Goal: Transaction & Acquisition: Purchase product/service

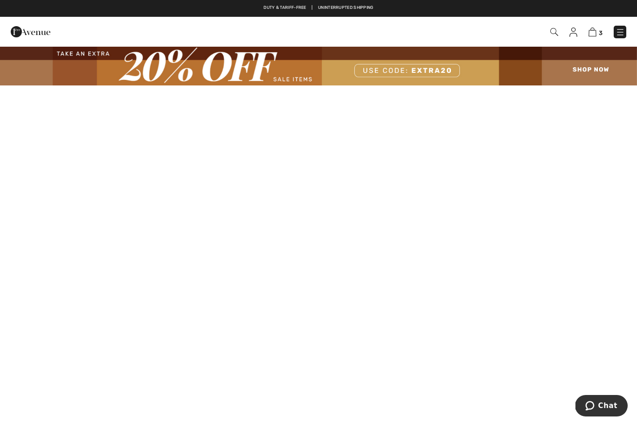
click at [595, 29] on img at bounding box center [593, 32] width 8 height 9
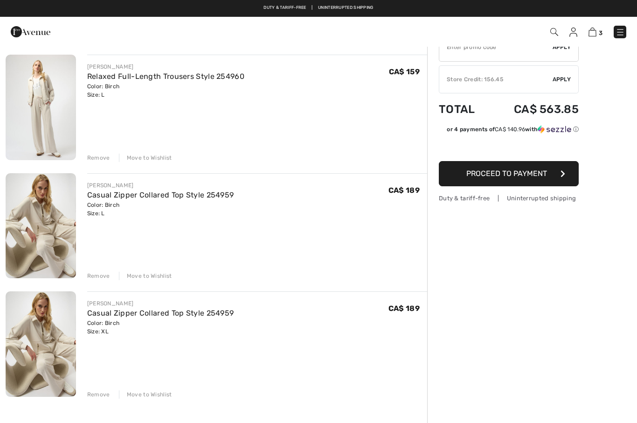
scroll to position [68, 0]
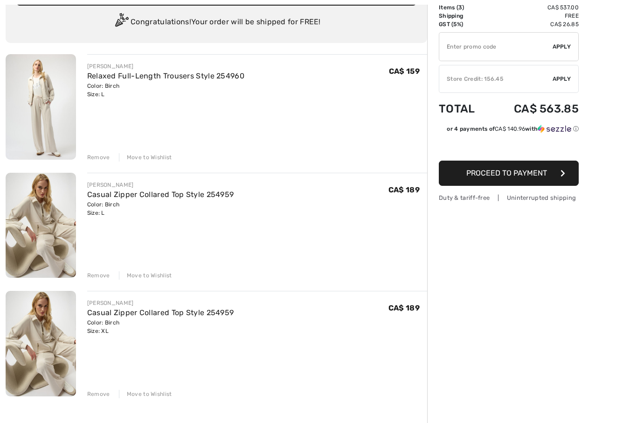
click at [100, 391] on div "Remove" at bounding box center [98, 393] width 23 height 8
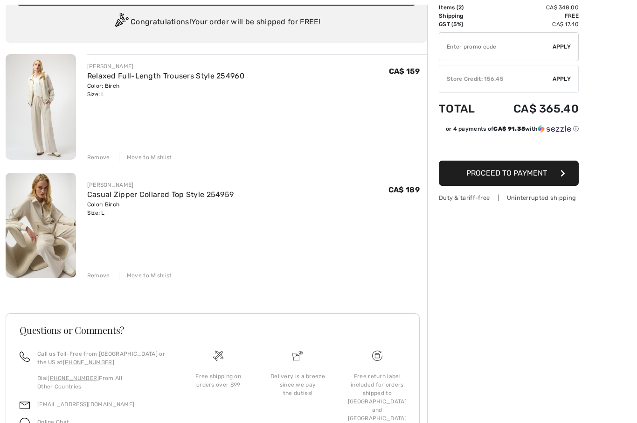
click at [535, 75] on div "Store Credit: 156.45" at bounding box center [495, 79] width 113 height 8
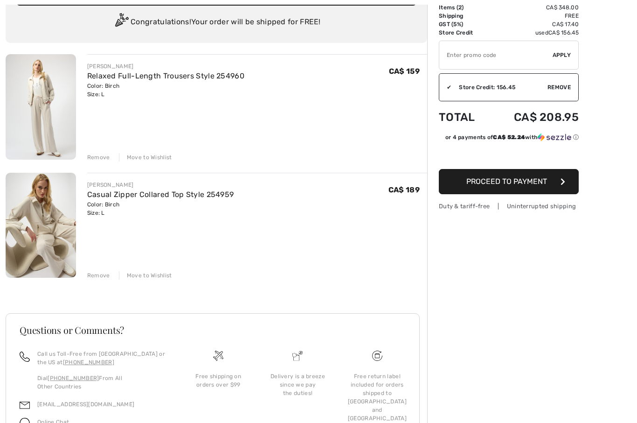
click at [504, 180] on span "Proceed to Payment" at bounding box center [506, 181] width 81 height 9
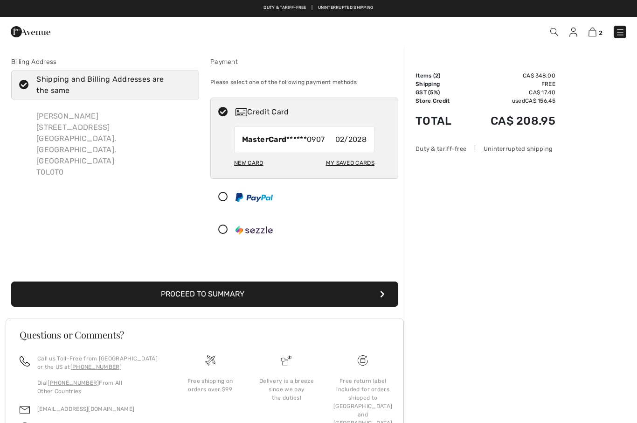
click at [231, 299] on button "Proceed to Summary" at bounding box center [204, 293] width 387 height 25
click at [216, 295] on button "Proceed to Summary" at bounding box center [204, 293] width 387 height 25
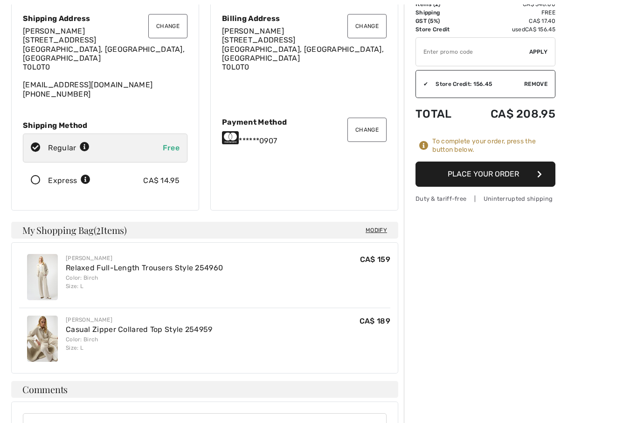
scroll to position [83, 0]
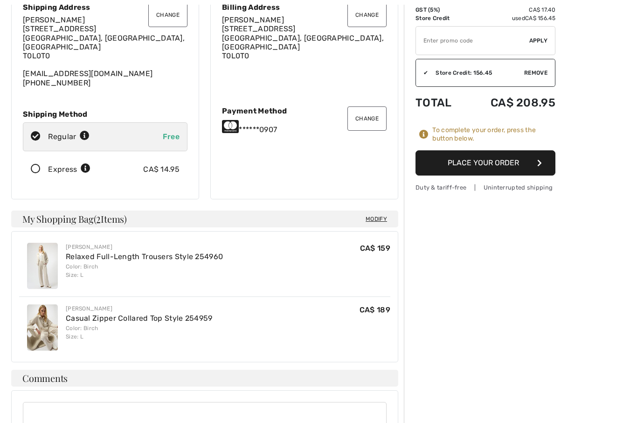
click at [529, 154] on button "Place Your Order" at bounding box center [486, 162] width 140 height 25
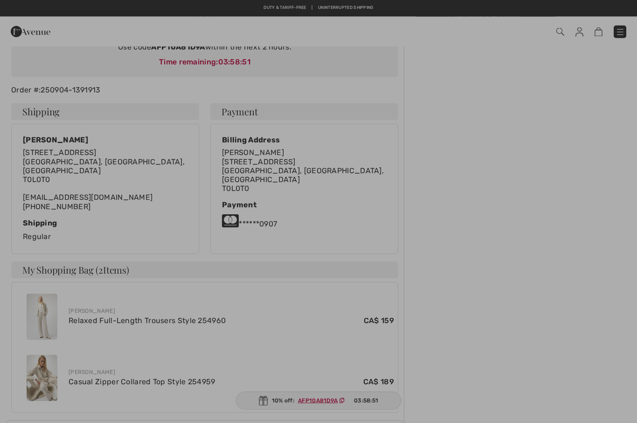
scroll to position [123, 0]
click at [473, 226] on div at bounding box center [318, 211] width 637 height 423
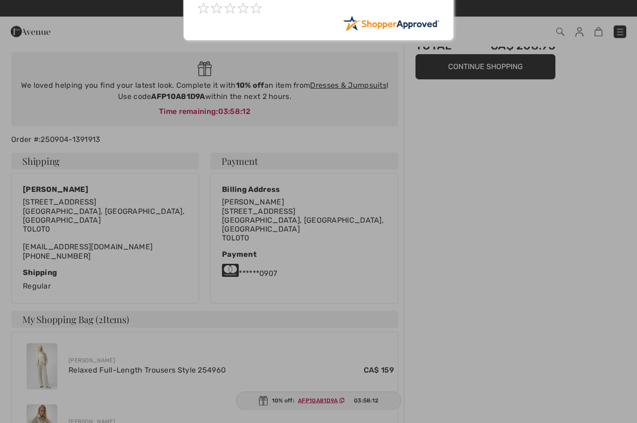
scroll to position [0, 0]
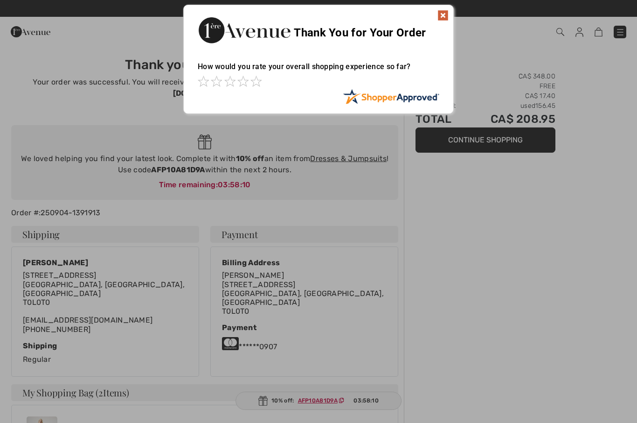
click at [440, 15] on img at bounding box center [442, 15] width 11 height 11
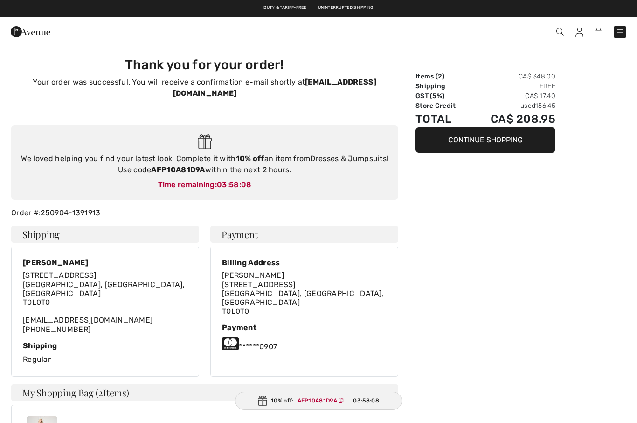
click at [21, 27] on img at bounding box center [31, 31] width 40 height 19
click at [495, 134] on button "Continue Shopping" at bounding box center [486, 139] width 140 height 25
click at [489, 142] on button "Continue Shopping" at bounding box center [486, 139] width 140 height 25
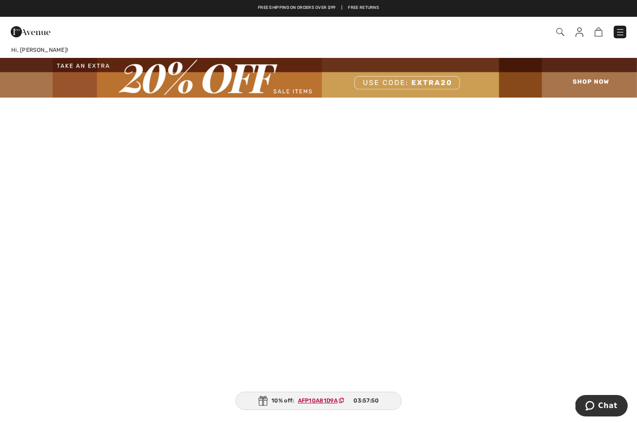
click at [25, 32] on img at bounding box center [31, 31] width 40 height 19
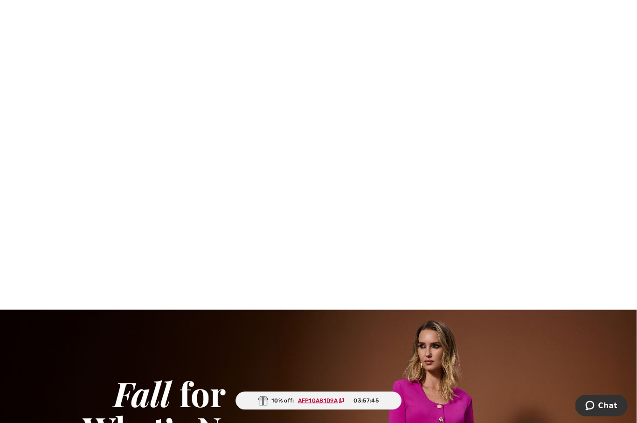
scroll to position [796, 0]
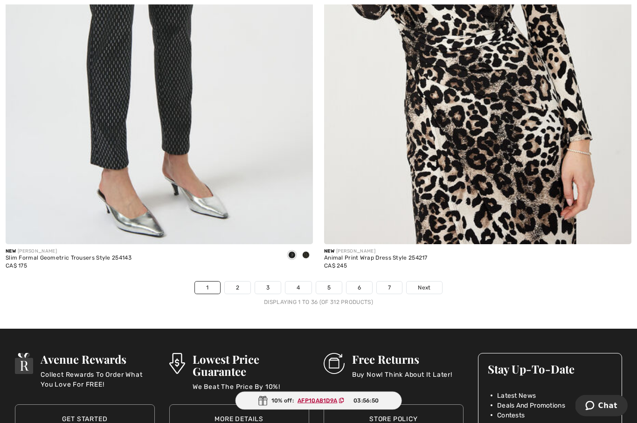
scroll to position [9079, 0]
click at [434, 281] on link "Next" at bounding box center [424, 287] width 35 height 12
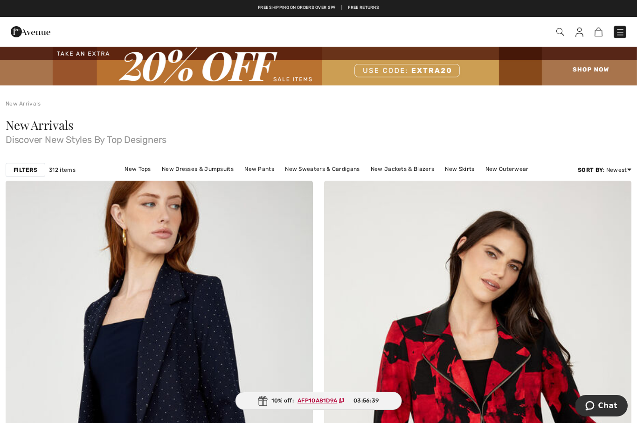
click at [559, 36] on img at bounding box center [560, 32] width 8 height 8
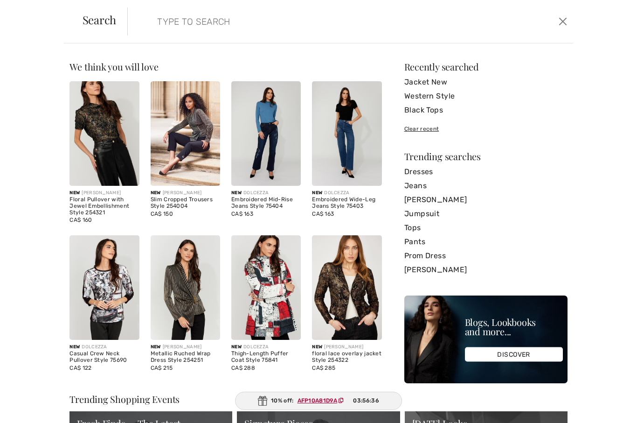
click at [211, 17] on input "search" at bounding box center [302, 21] width 304 height 28
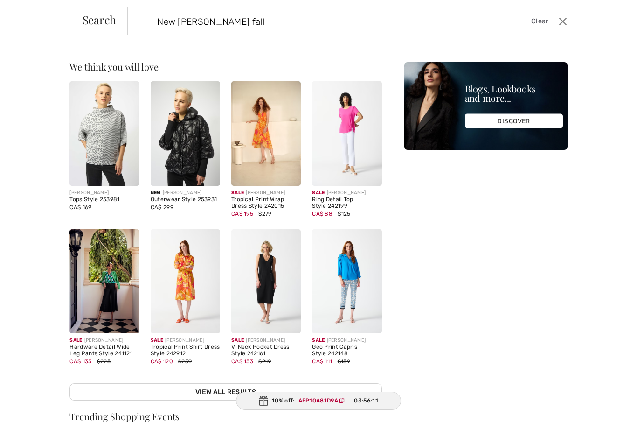
type input "New Joseph ribkoff fall"
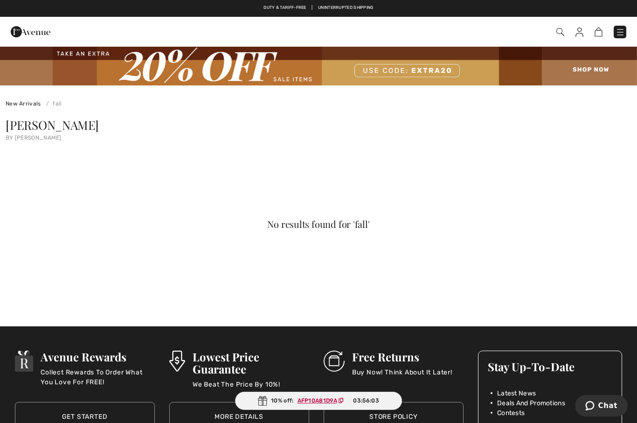
click at [561, 32] on img at bounding box center [560, 32] width 8 height 8
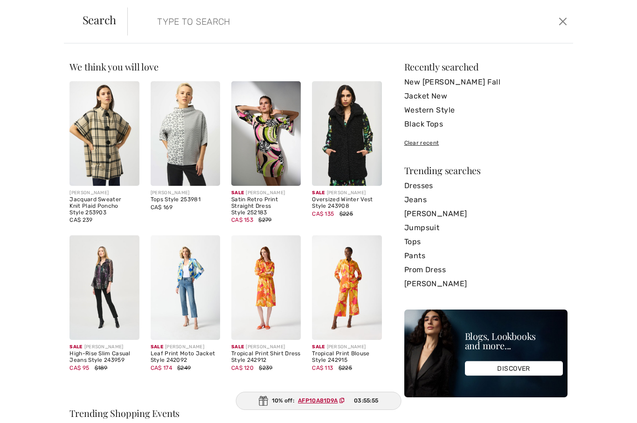
click at [103, 149] on img at bounding box center [103, 133] width 69 height 104
click at [92, 152] on img at bounding box center [103, 133] width 69 height 104
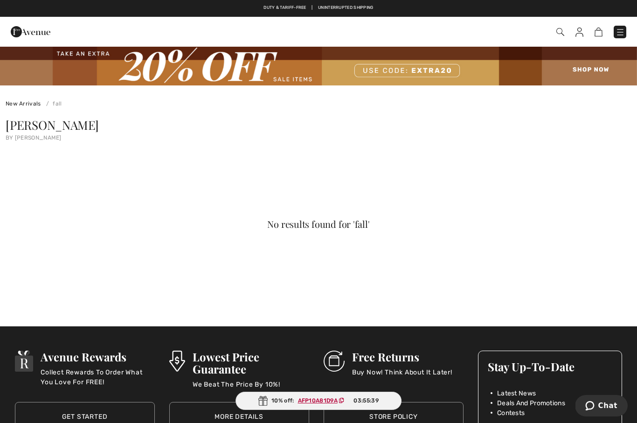
click at [593, 71] on img at bounding box center [318, 66] width 637 height 40
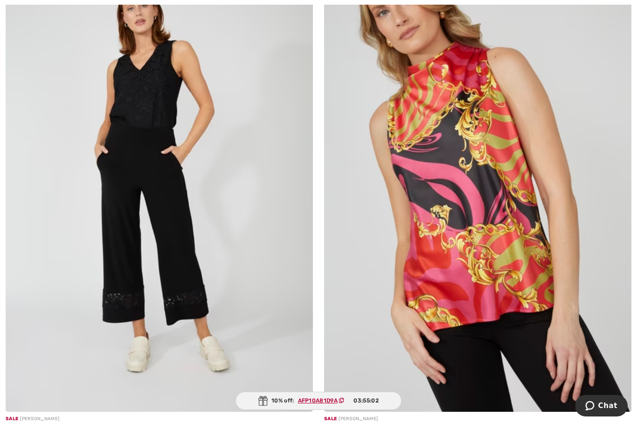
scroll to position [4311, 0]
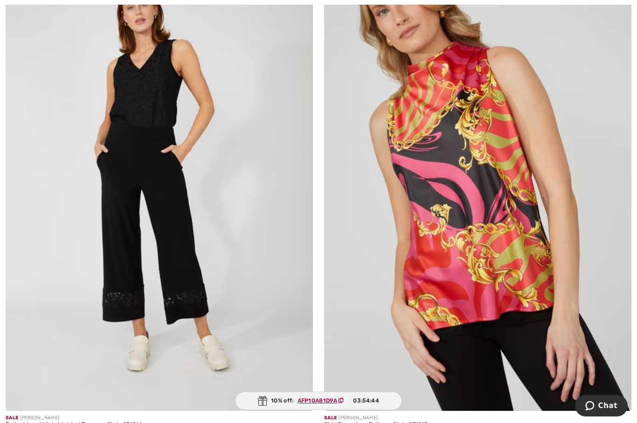
click at [502, 248] on img at bounding box center [477, 179] width 307 height 461
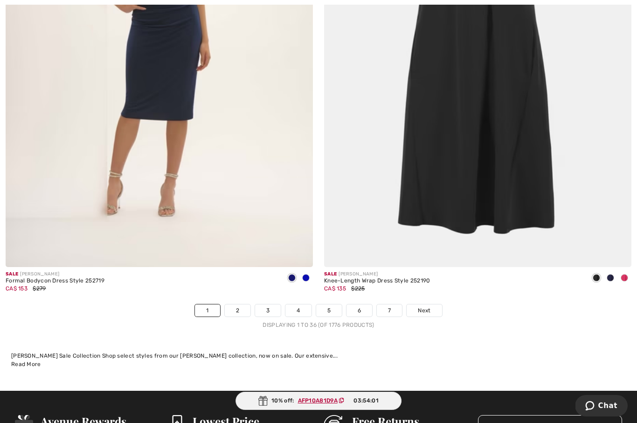
scroll to position [9070, 0]
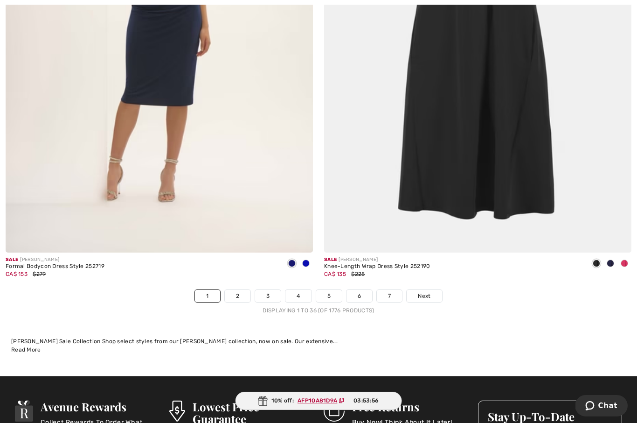
click at [507, 162] on img at bounding box center [477, 22] width 307 height 461
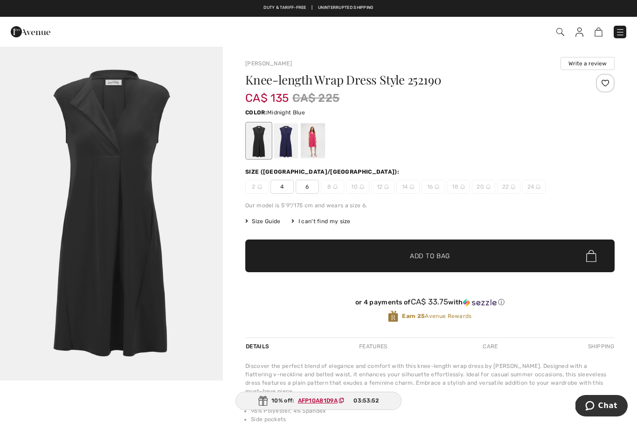
click at [288, 138] on div at bounding box center [286, 140] width 24 height 35
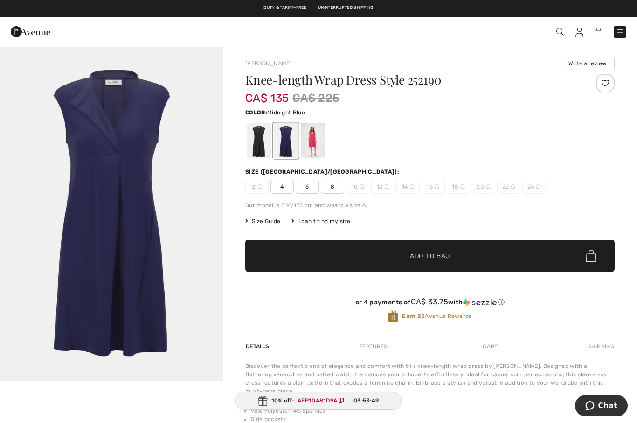
click at [314, 140] on div at bounding box center [313, 140] width 24 height 35
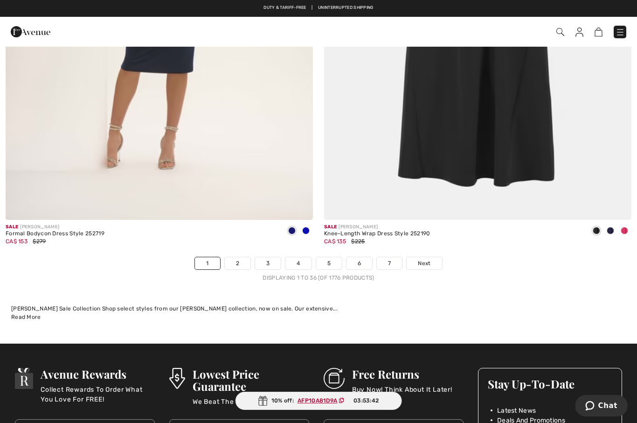
click at [239, 257] on link "2" at bounding box center [238, 263] width 26 height 12
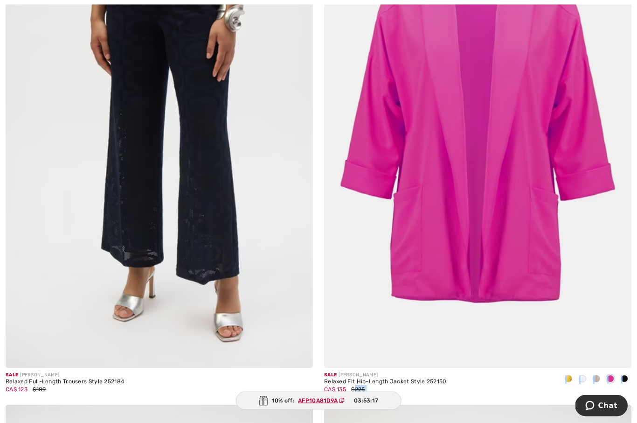
scroll to position [274, 0]
click at [122, 238] on img at bounding box center [159, 136] width 307 height 461
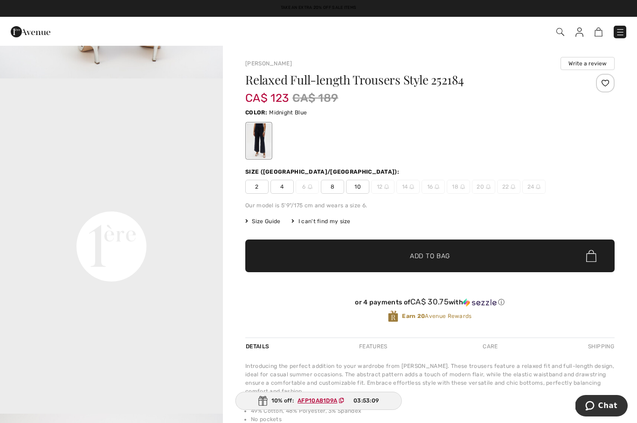
scroll to position [637, 0]
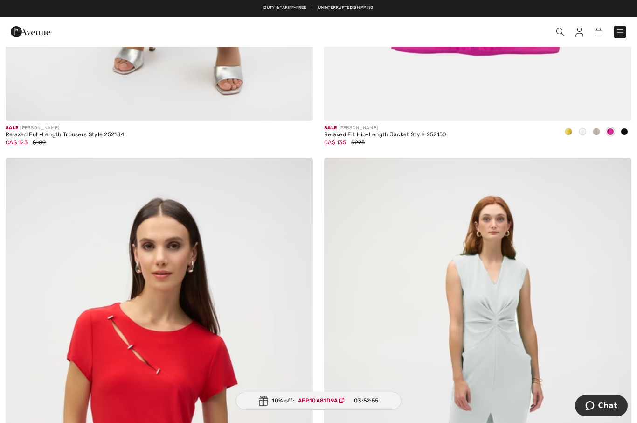
scroll to position [515, 0]
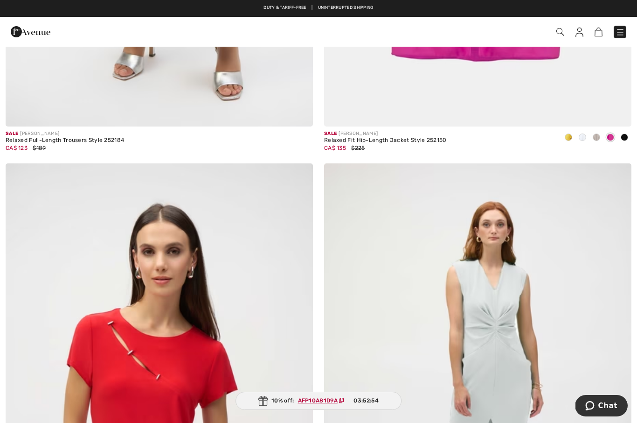
click at [561, 28] on img at bounding box center [560, 32] width 8 height 8
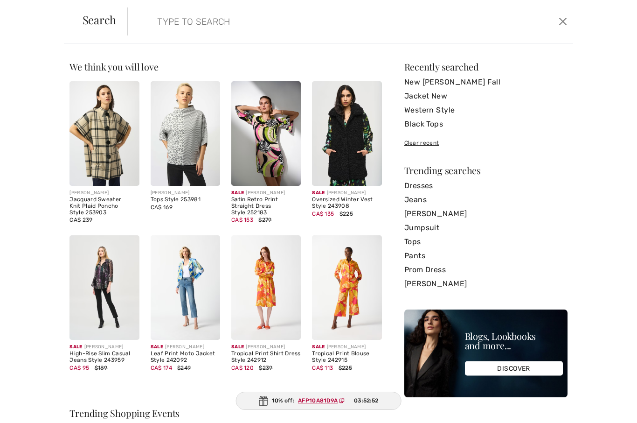
click at [306, 21] on input "search" at bounding box center [302, 21] width 304 height 28
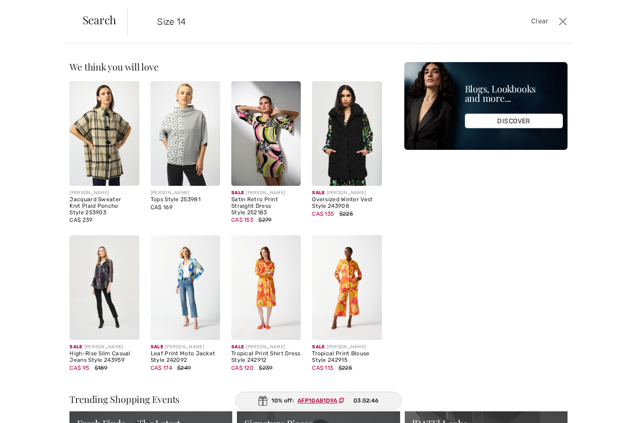
type input "Size 14"
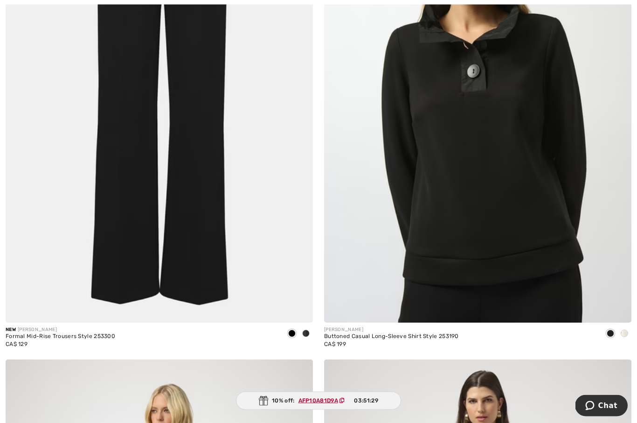
scroll to position [7464, 0]
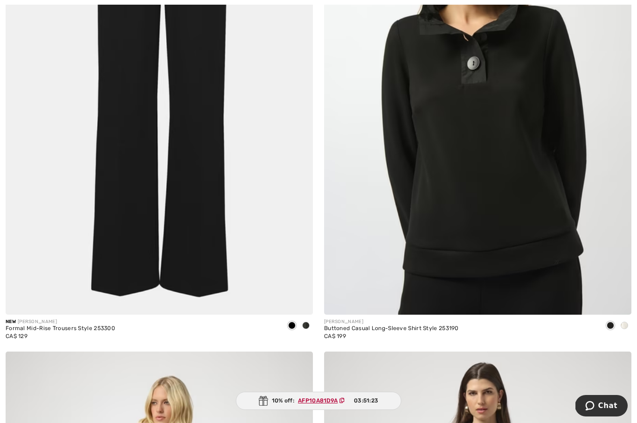
click at [519, 130] on img at bounding box center [477, 84] width 307 height 461
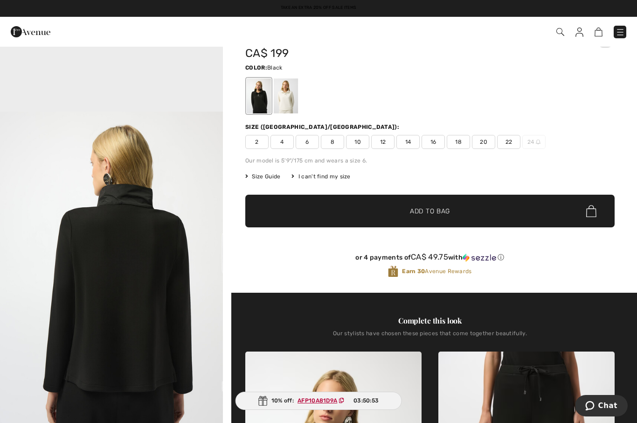
scroll to position [892, 0]
click at [288, 103] on div at bounding box center [286, 95] width 24 height 35
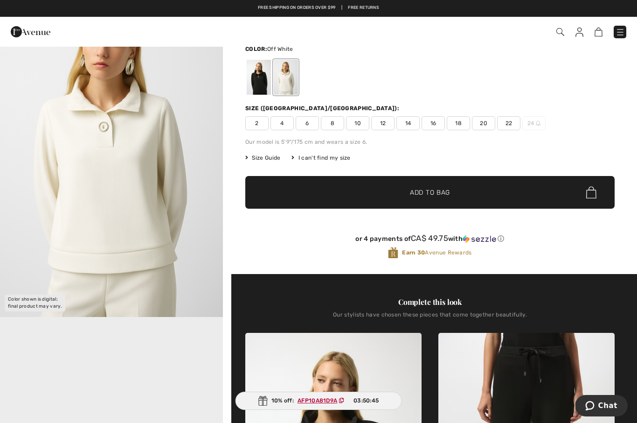
scroll to position [63, 0]
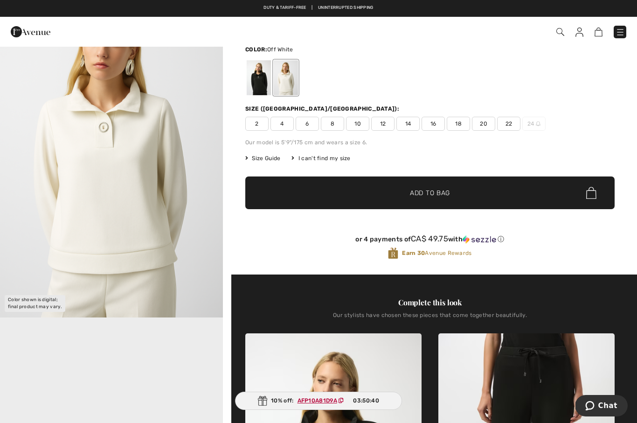
click at [406, 128] on span "14" at bounding box center [407, 124] width 23 height 14
click at [96, 234] on img "1 / 1" at bounding box center [111, 150] width 223 height 334
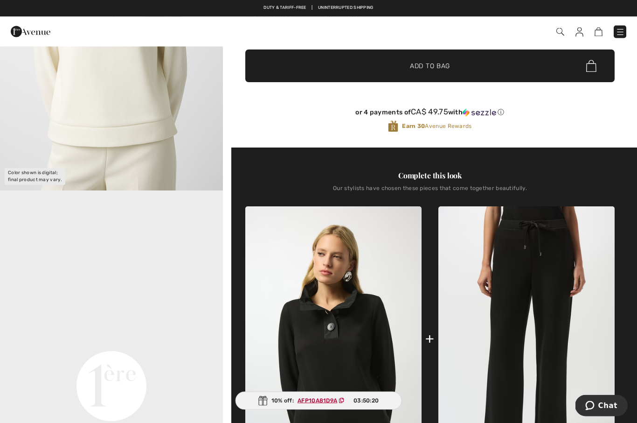
scroll to position [190, 0]
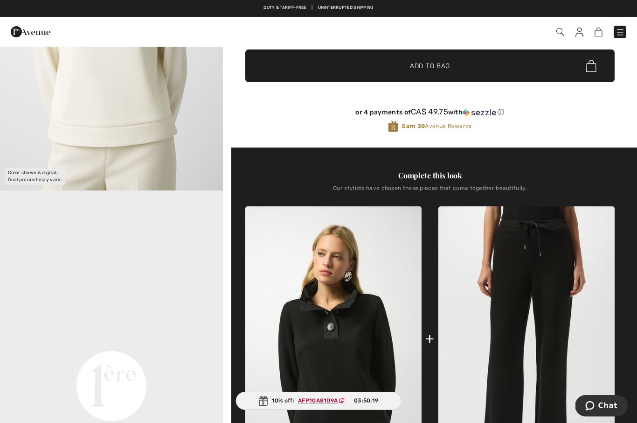
click at [494, 326] on img at bounding box center [526, 338] width 176 height 264
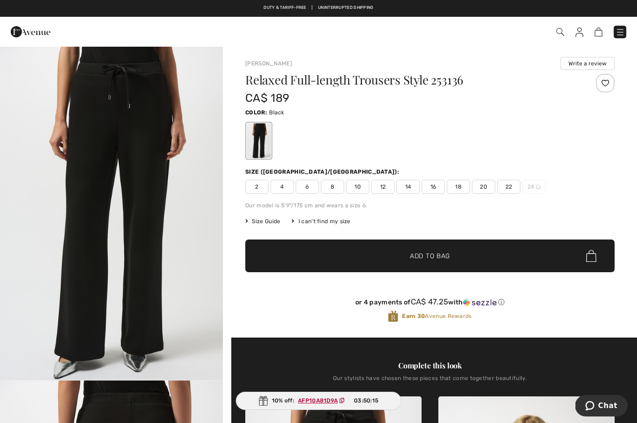
click at [409, 185] on span "14" at bounding box center [407, 187] width 23 height 14
click at [430, 256] on span "Add to Bag" at bounding box center [430, 256] width 40 height 10
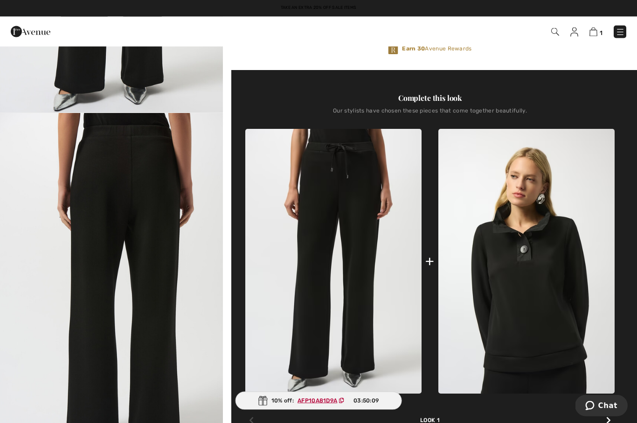
scroll to position [269, 0]
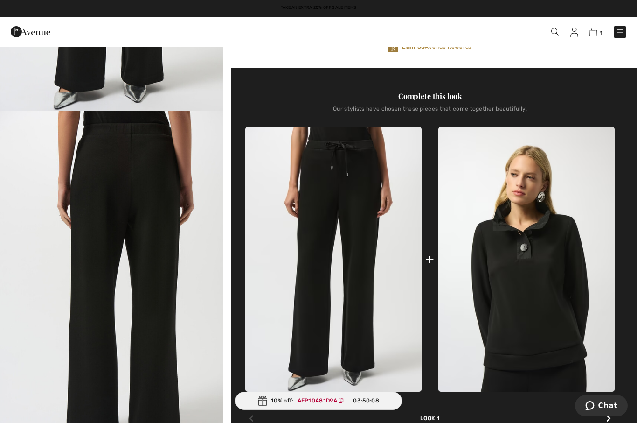
click at [527, 299] on img at bounding box center [526, 259] width 176 height 264
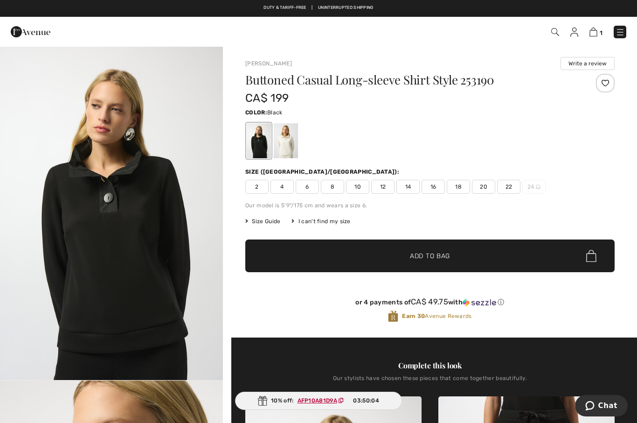
click at [411, 183] on span "14" at bounding box center [407, 187] width 23 height 14
click at [437, 252] on span "Add to Bag" at bounding box center [430, 256] width 40 height 10
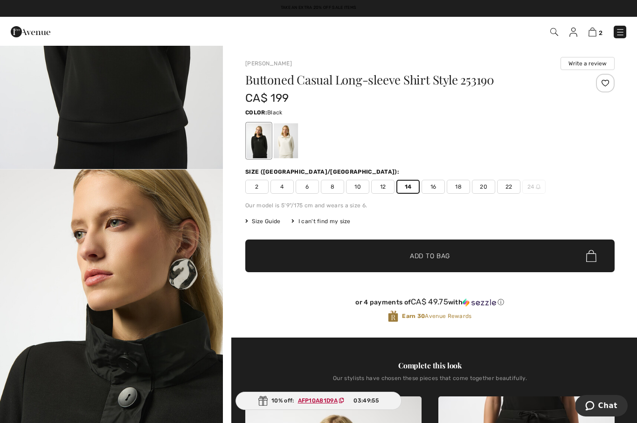
scroll to position [206, 0]
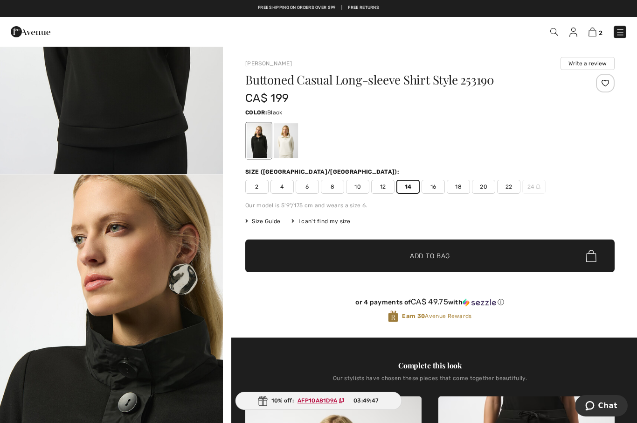
click at [596, 33] on img at bounding box center [593, 32] width 8 height 9
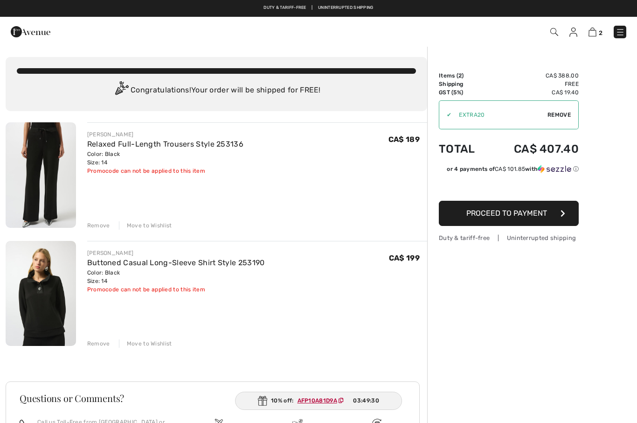
click at [554, 118] on span "Remove" at bounding box center [559, 115] width 23 height 8
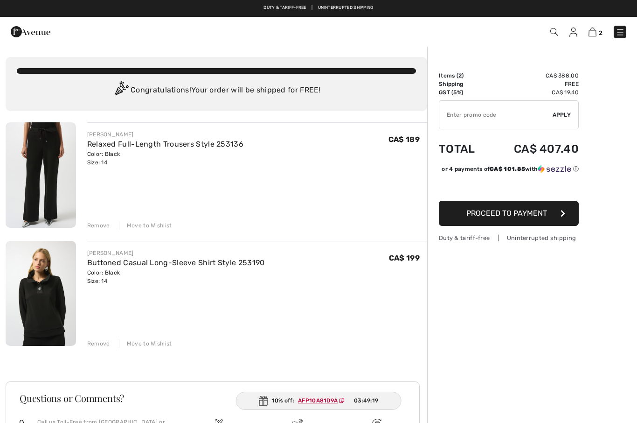
click at [460, 120] on input "TEXT" at bounding box center [495, 115] width 113 height 28
type input "A"
type input "AFP10AB1D9A"
click at [560, 108] on div "✔ Apply Remove" at bounding box center [509, 114] width 140 height 29
click at [568, 101] on div "✔ Apply Remove" at bounding box center [509, 114] width 140 height 29
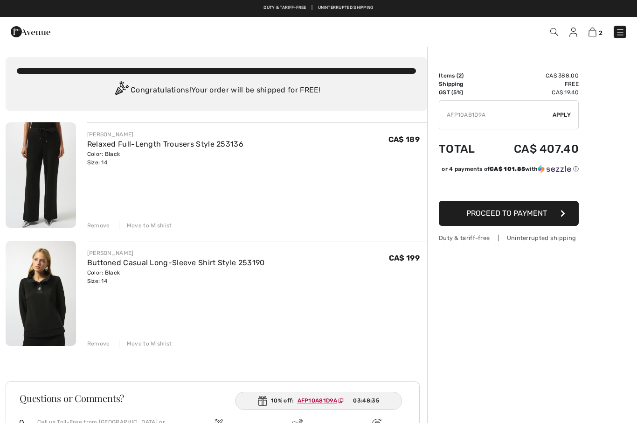
click at [572, 107] on div "✔ Apply Remove" at bounding box center [509, 114] width 140 height 29
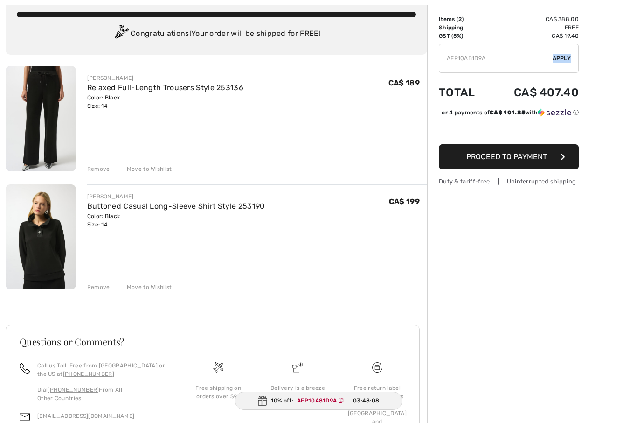
scroll to position [58, 0]
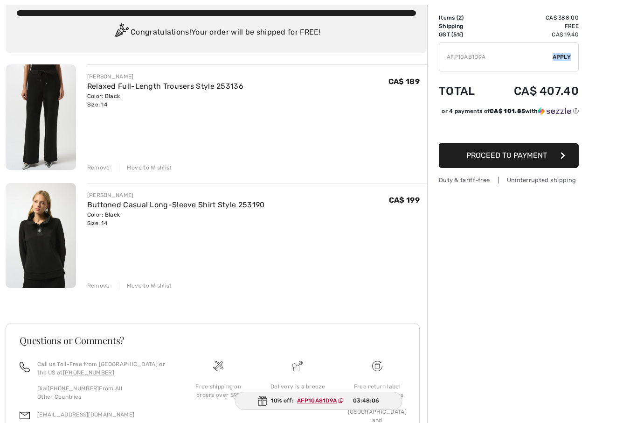
click at [48, 112] on img at bounding box center [41, 116] width 70 height 105
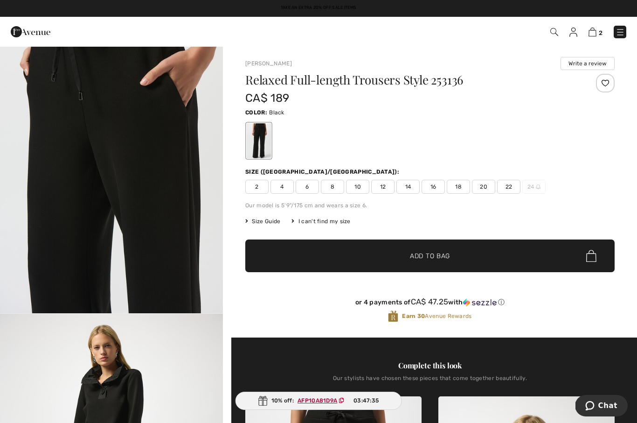
click at [595, 29] on img at bounding box center [593, 32] width 8 height 9
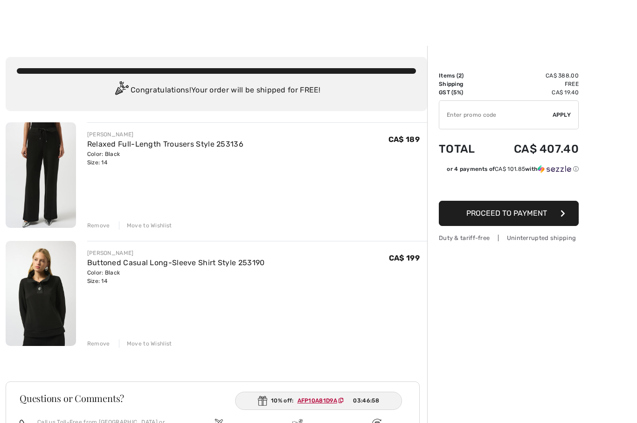
scroll to position [1, 0]
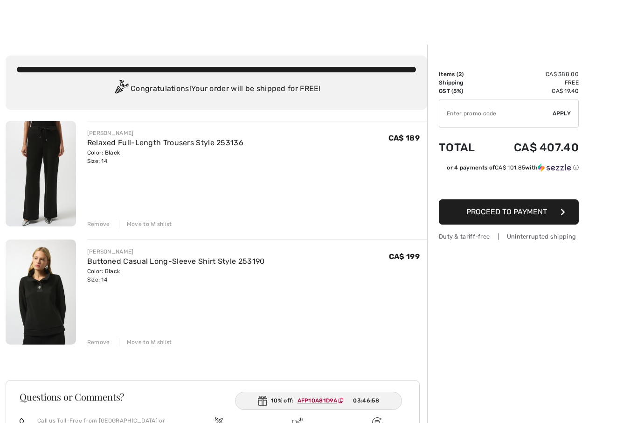
click at [499, 120] on input "TEXT" at bounding box center [495, 113] width 113 height 28
click at [527, 120] on input "TEXT" at bounding box center [495, 113] width 113 height 28
click at [566, 112] on span "Apply" at bounding box center [562, 113] width 19 height 8
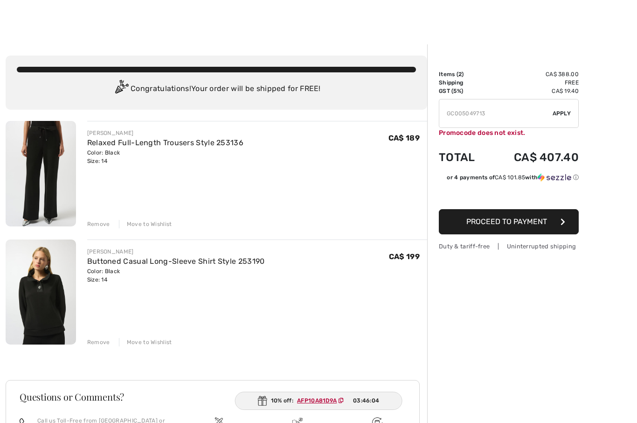
click at [324, 403] on ins "AFP10A81D9A" at bounding box center [317, 400] width 40 height 7
click at [322, 402] on ins "AFP10A81D9A" at bounding box center [317, 400] width 40 height 7
click at [565, 113] on span "Apply" at bounding box center [562, 113] width 19 height 8
click at [517, 111] on input "TEXT" at bounding box center [495, 113] width 113 height 28
type input "G"
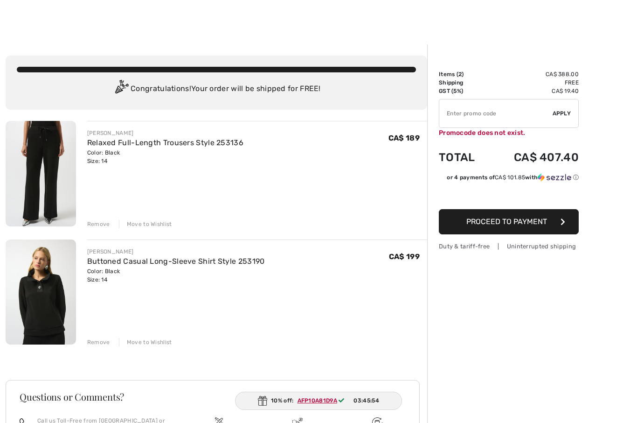
click at [315, 402] on ins "AFP10A81D9A" at bounding box center [318, 400] width 40 height 7
click at [325, 406] on div "10% off: AFP10A81D9A 03:45:53" at bounding box center [318, 400] width 167 height 18
click at [322, 403] on ins "AFP10A81D9A" at bounding box center [318, 400] width 40 height 7
click at [535, 222] on span "Proceed to Payment" at bounding box center [506, 221] width 81 height 9
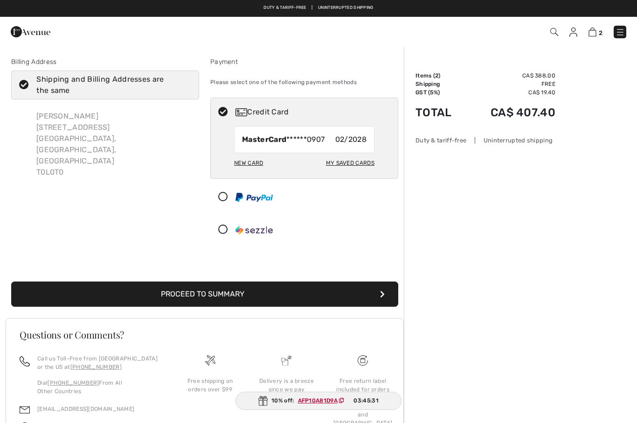
click at [317, 295] on button "Proceed to Summary" at bounding box center [204, 293] width 387 height 25
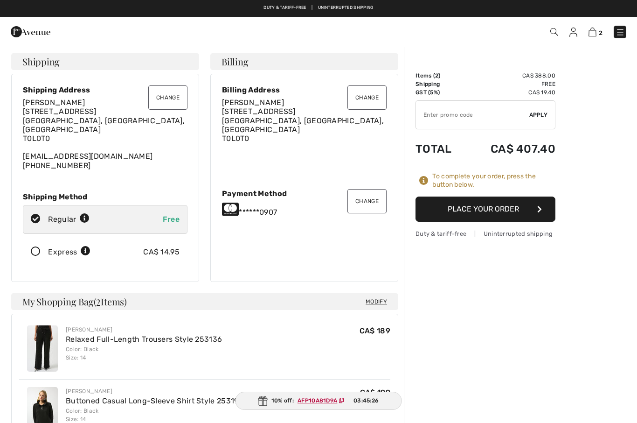
click at [493, 208] on button "Place Your Order" at bounding box center [486, 208] width 140 height 25
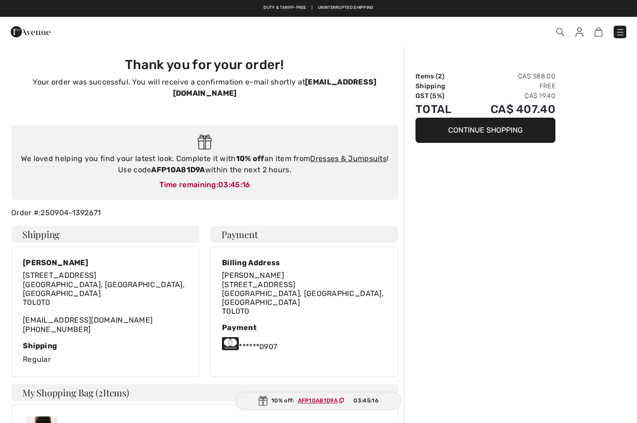
checkbox input "true"
